Goal: Find specific page/section: Find specific page/section

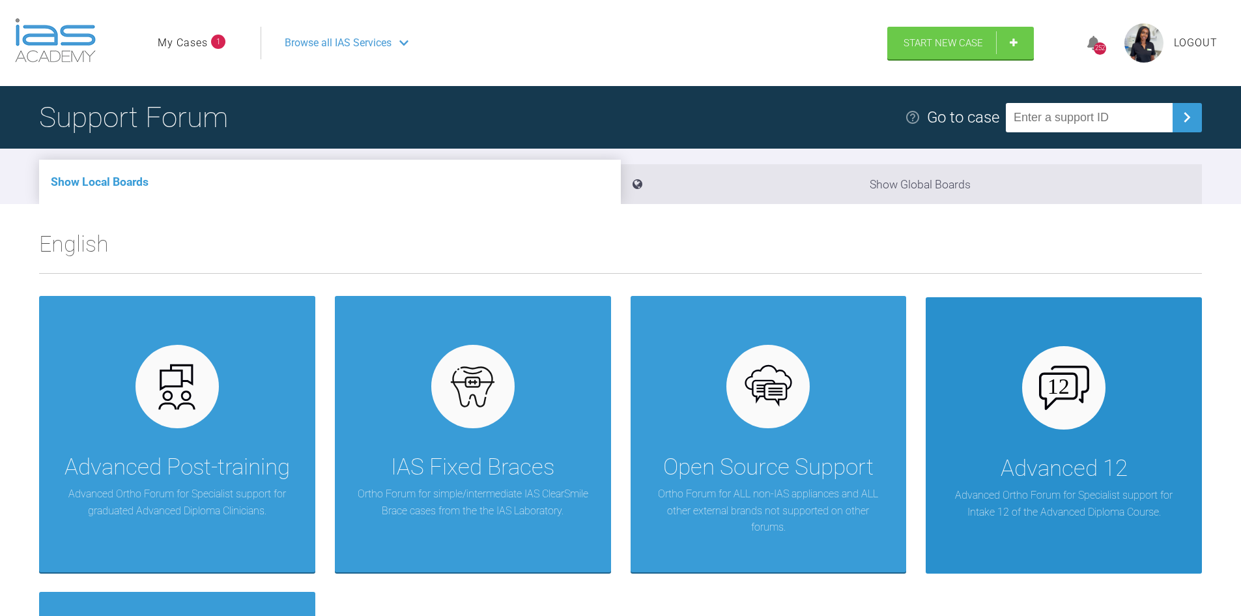
click at [1038, 475] on div "Advanced 12" at bounding box center [1063, 468] width 127 height 36
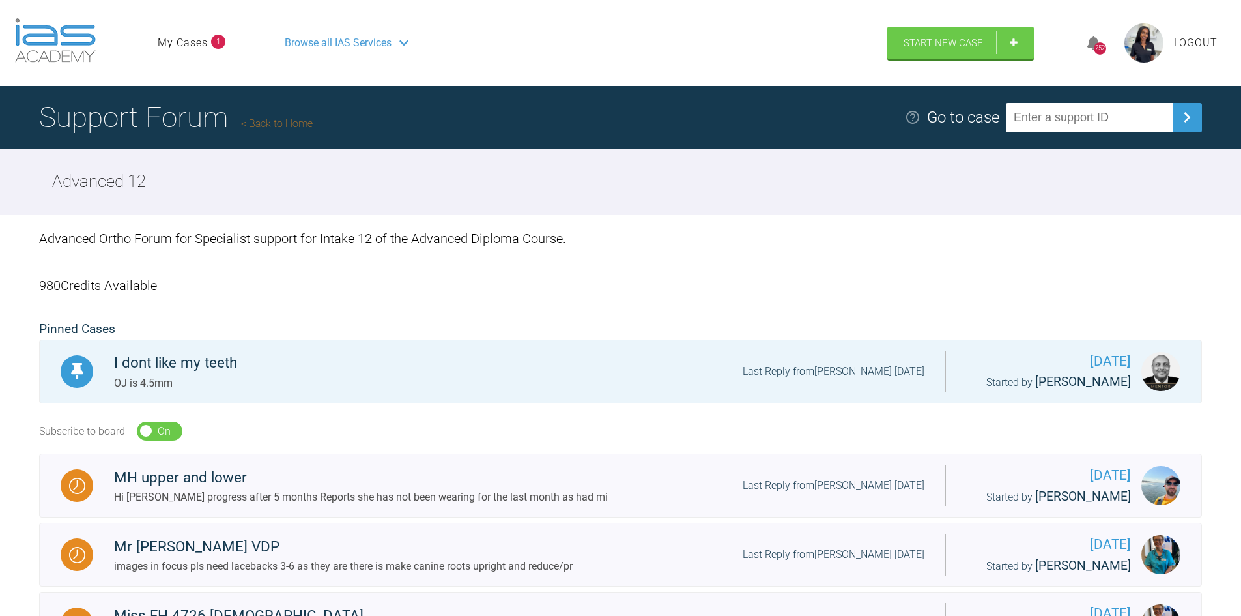
click at [166, 44] on link "My Cases" at bounding box center [183, 43] width 50 height 17
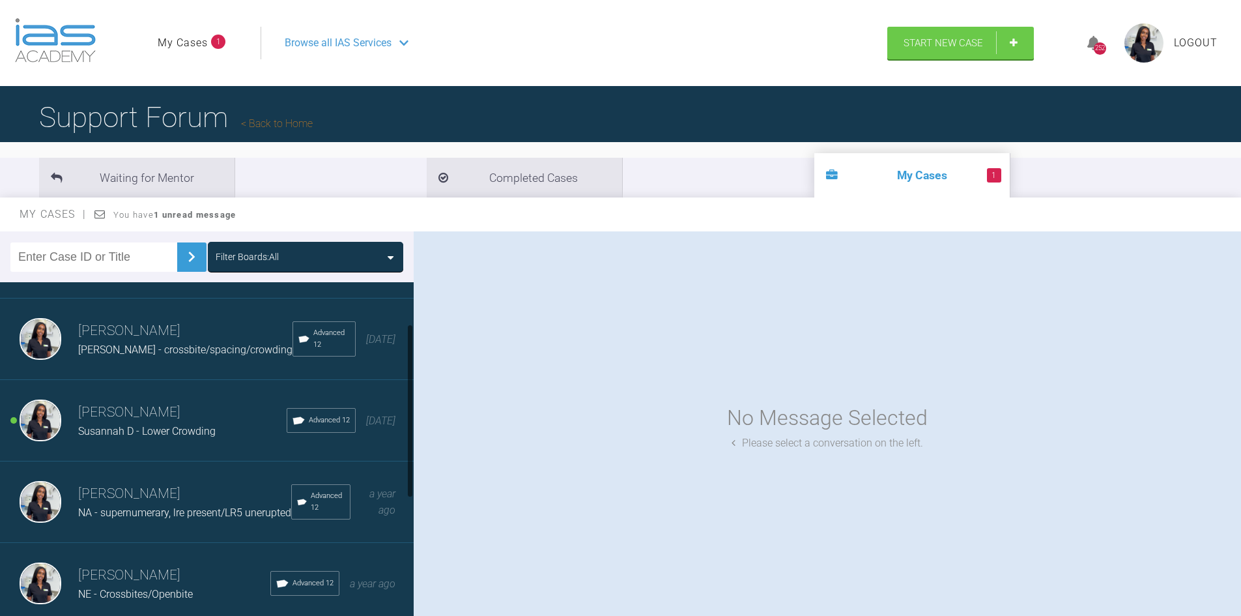
scroll to position [130, 0]
